Goal: Check status

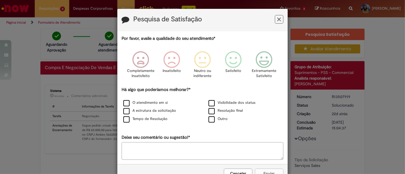
click at [278, 20] on icon "Feedback" at bounding box center [279, 19] width 4 height 6
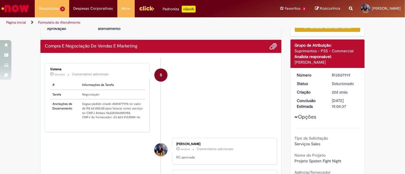
scroll to position [32, 0]
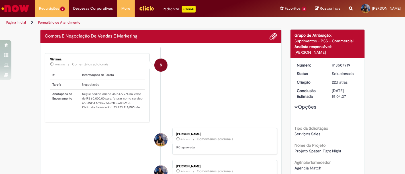
click at [332, 65] on div "R13507919" at bounding box center [344, 65] width 26 height 6
copy div "R13507919"
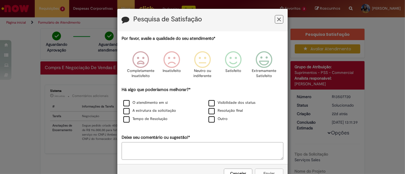
click at [275, 20] on button "Feedback" at bounding box center [279, 19] width 9 height 9
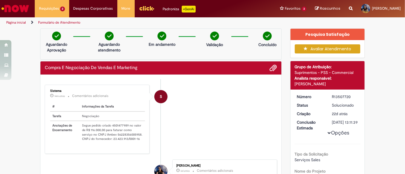
drag, startPoint x: 328, startPoint y: 95, endPoint x: 351, endPoint y: 98, distance: 23.4
click at [351, 98] on dd "R13507720" at bounding box center [344, 97] width 35 height 6
copy div "R13507720"
